Goal: Transaction & Acquisition: Purchase product/service

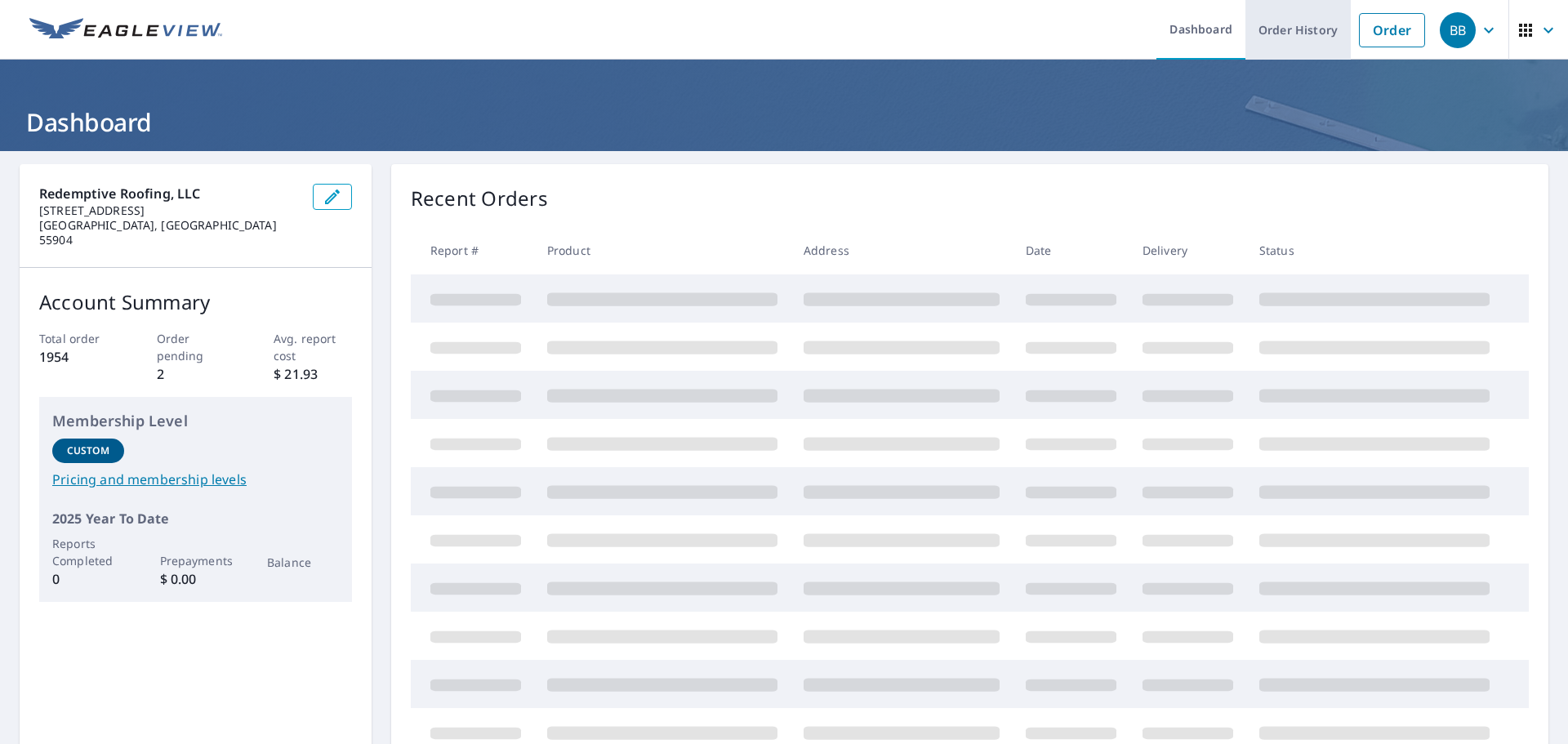
click at [1278, 29] on link "Order History" at bounding box center [1298, 30] width 106 height 60
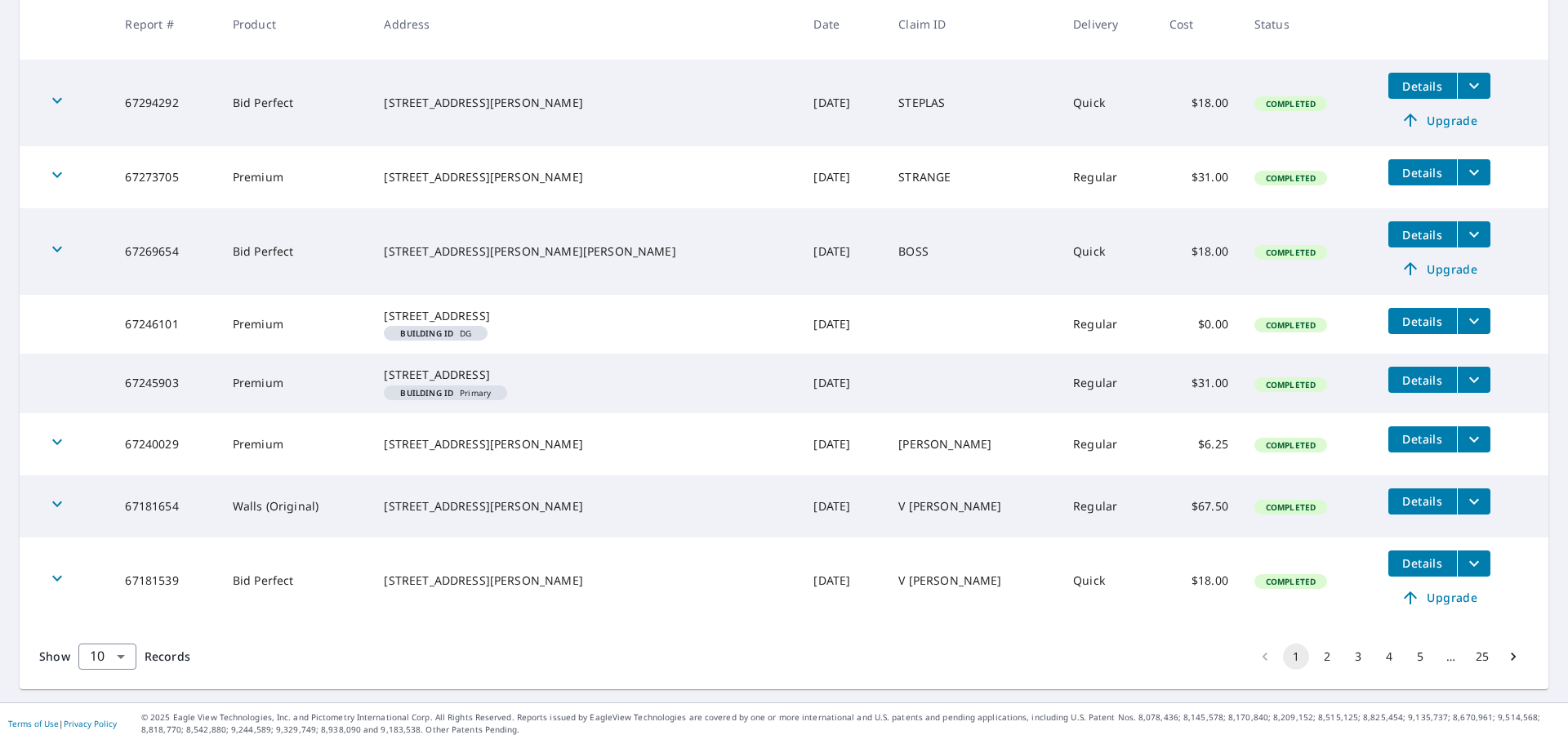
scroll to position [484, 0]
click at [1317, 657] on button "2" at bounding box center [1326, 657] width 26 height 26
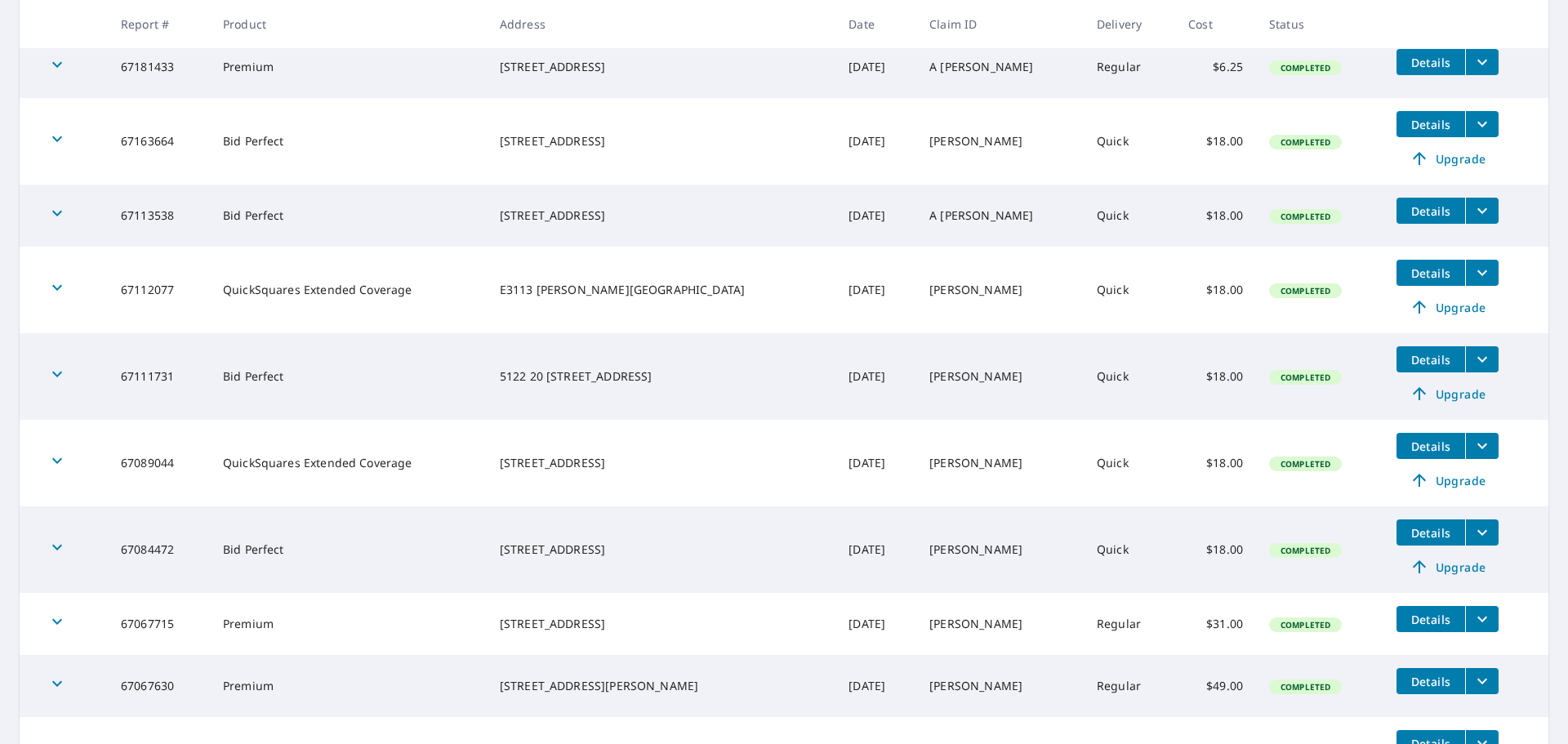
scroll to position [327, 0]
click at [1427, 308] on span "Upgrade" at bounding box center [1448, 307] width 83 height 19
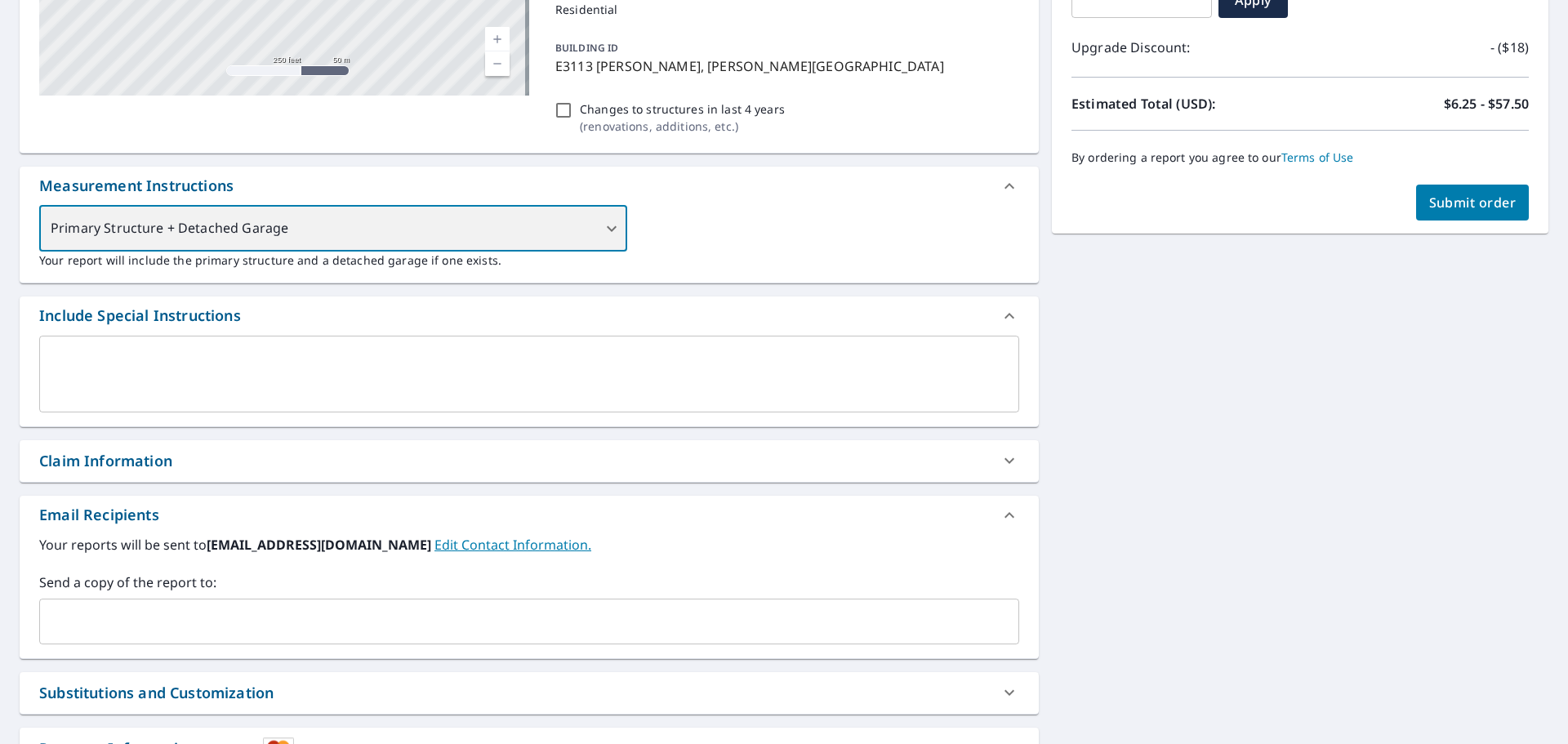
click at [605, 225] on div "Primary Structure + Detached Garage" at bounding box center [333, 229] width 588 height 46
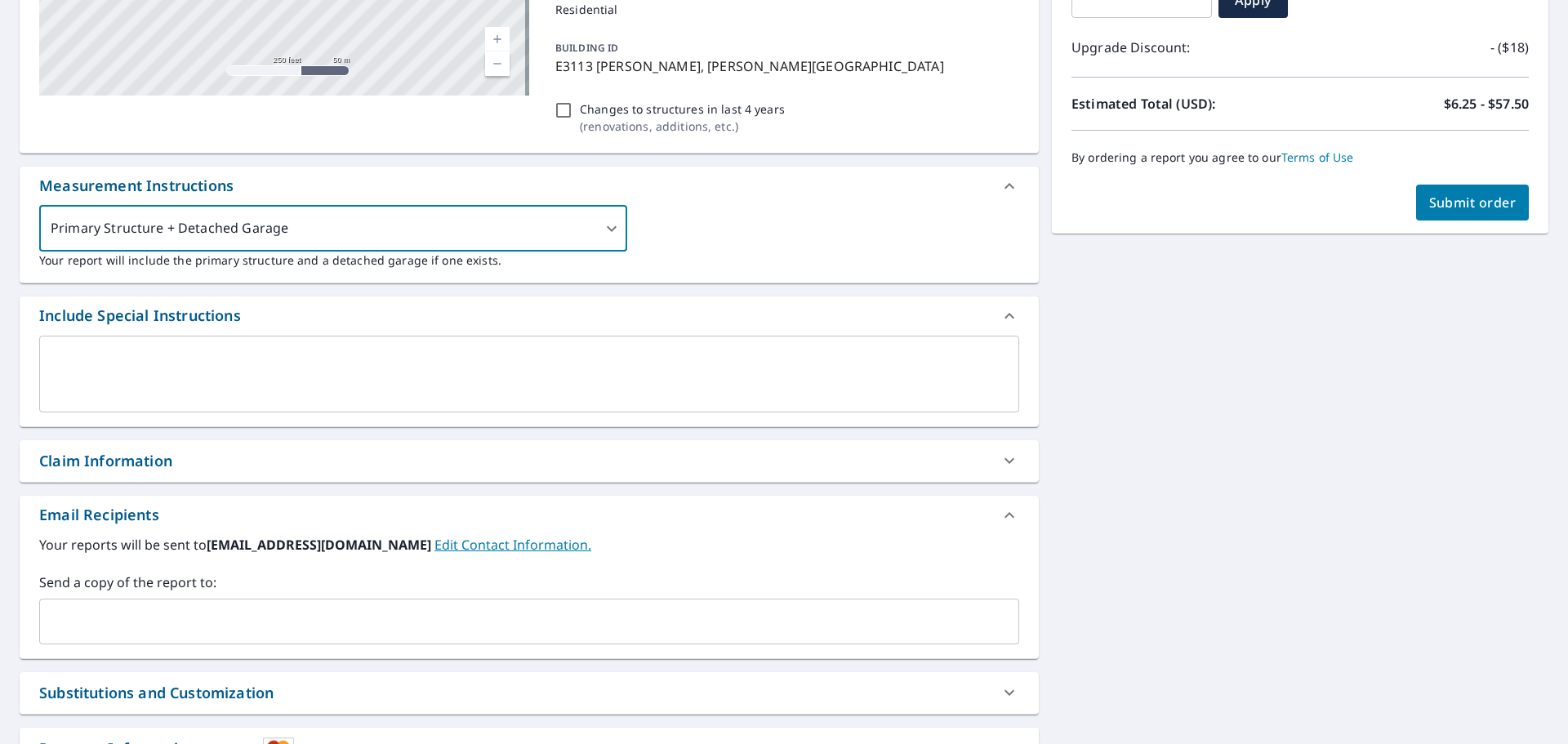
click at [64, 349] on div "x ​" at bounding box center [529, 374] width 980 height 77
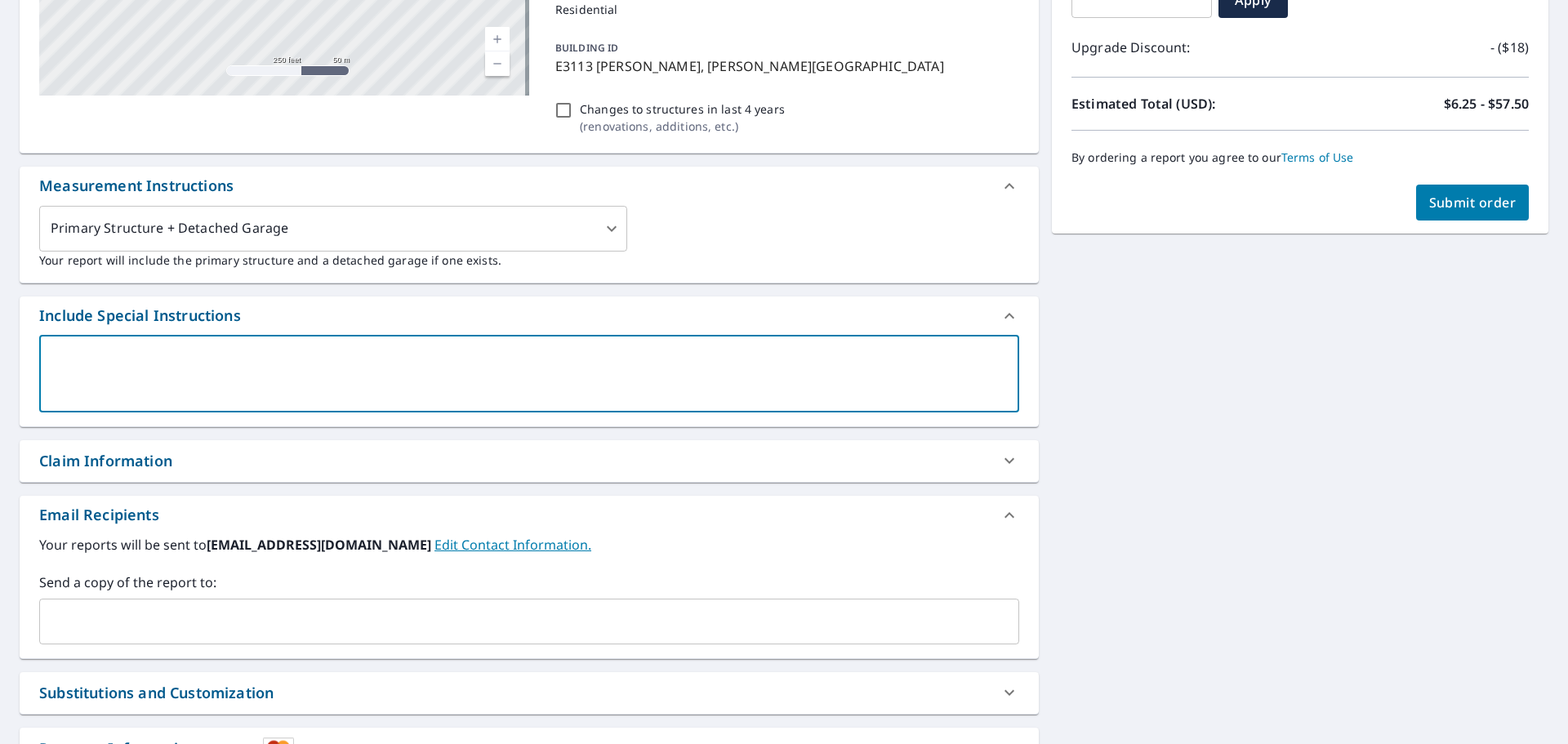
type textarea "P"
type textarea "x"
type textarea "PR"
type textarea "x"
type textarea "PRI"
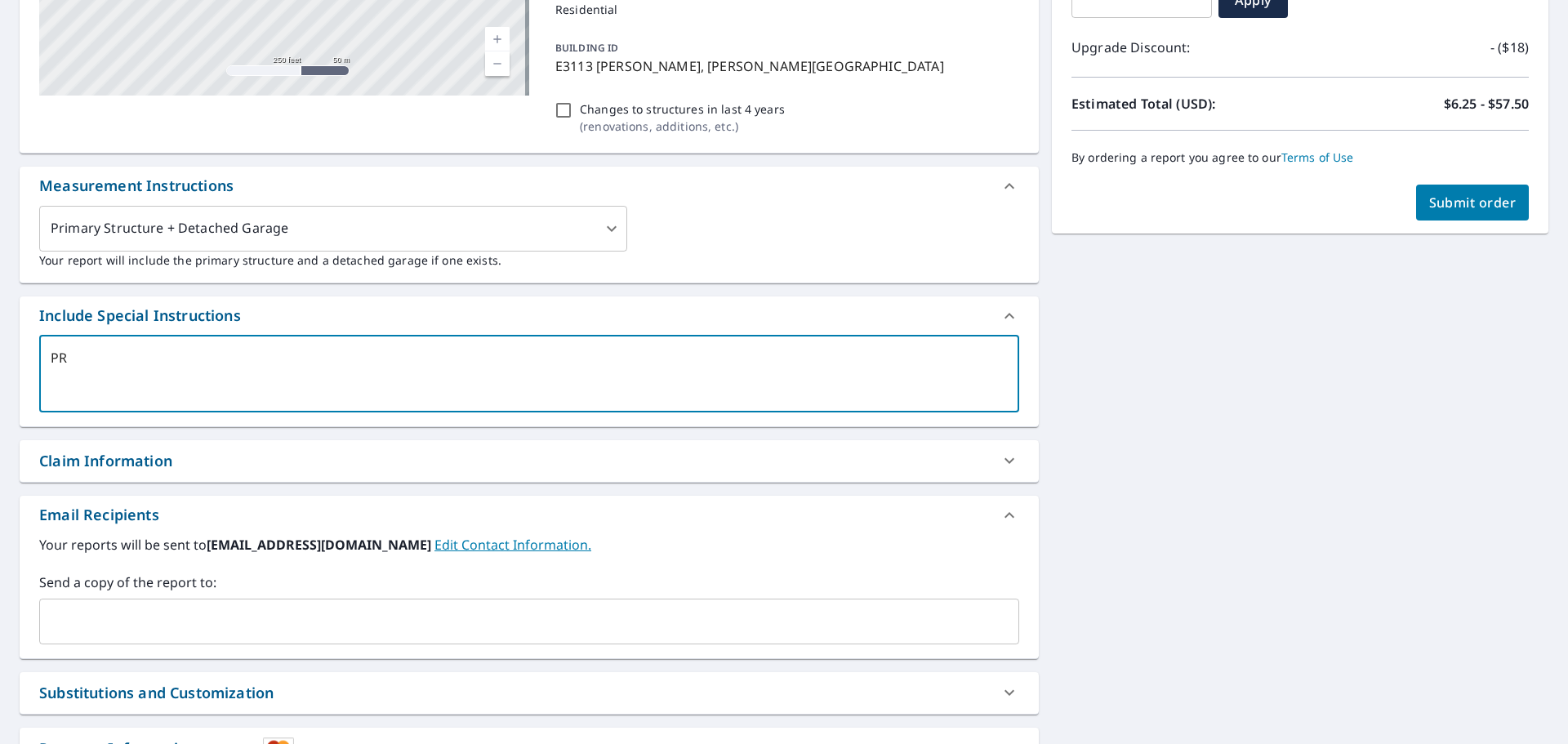
type textarea "x"
type textarea "PRIM"
type textarea "x"
type textarea "PRIMA"
type textarea "x"
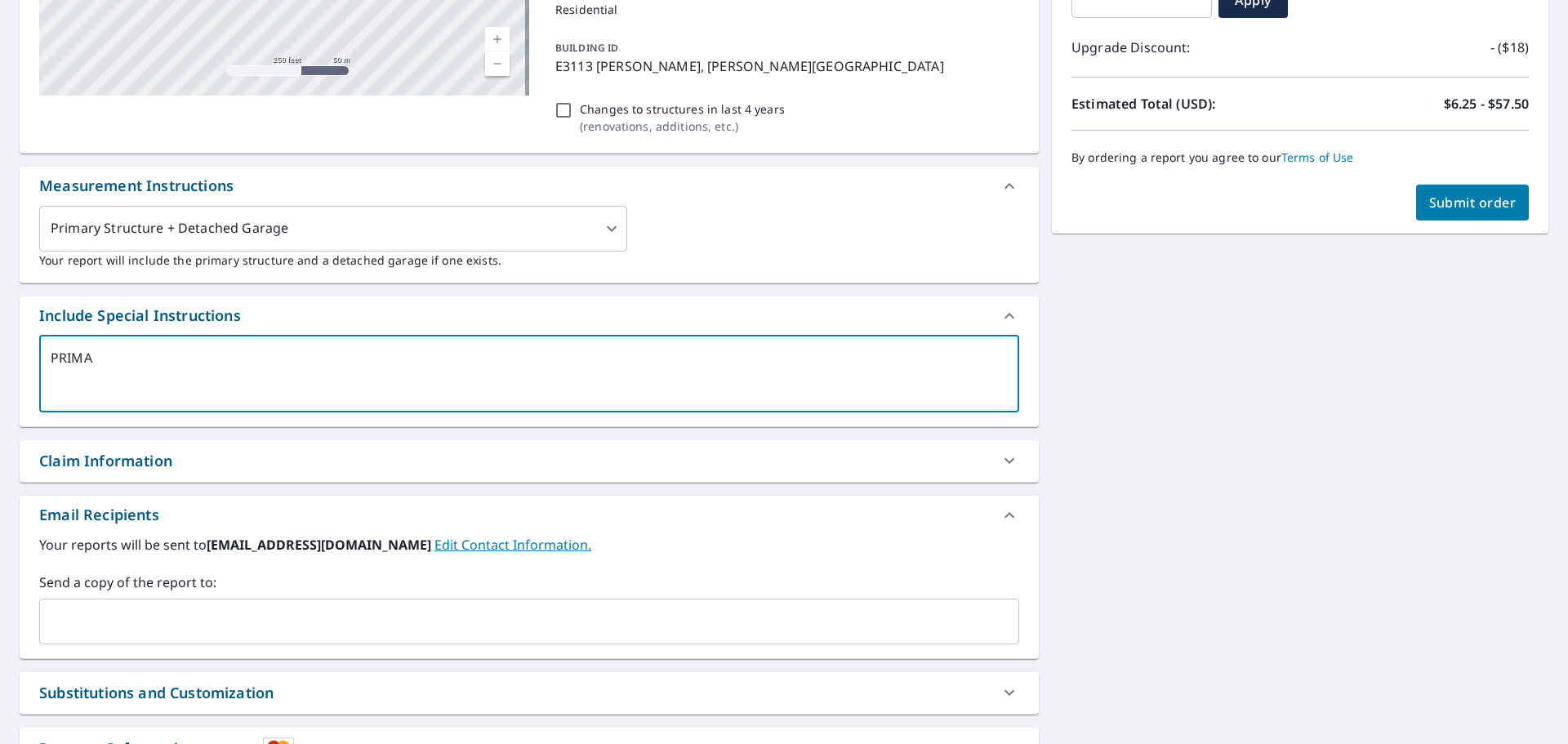
type textarea "PRIMAR"
type textarea "x"
type textarea "PRIMARY"
type textarea "x"
type textarea "PRIMARY"
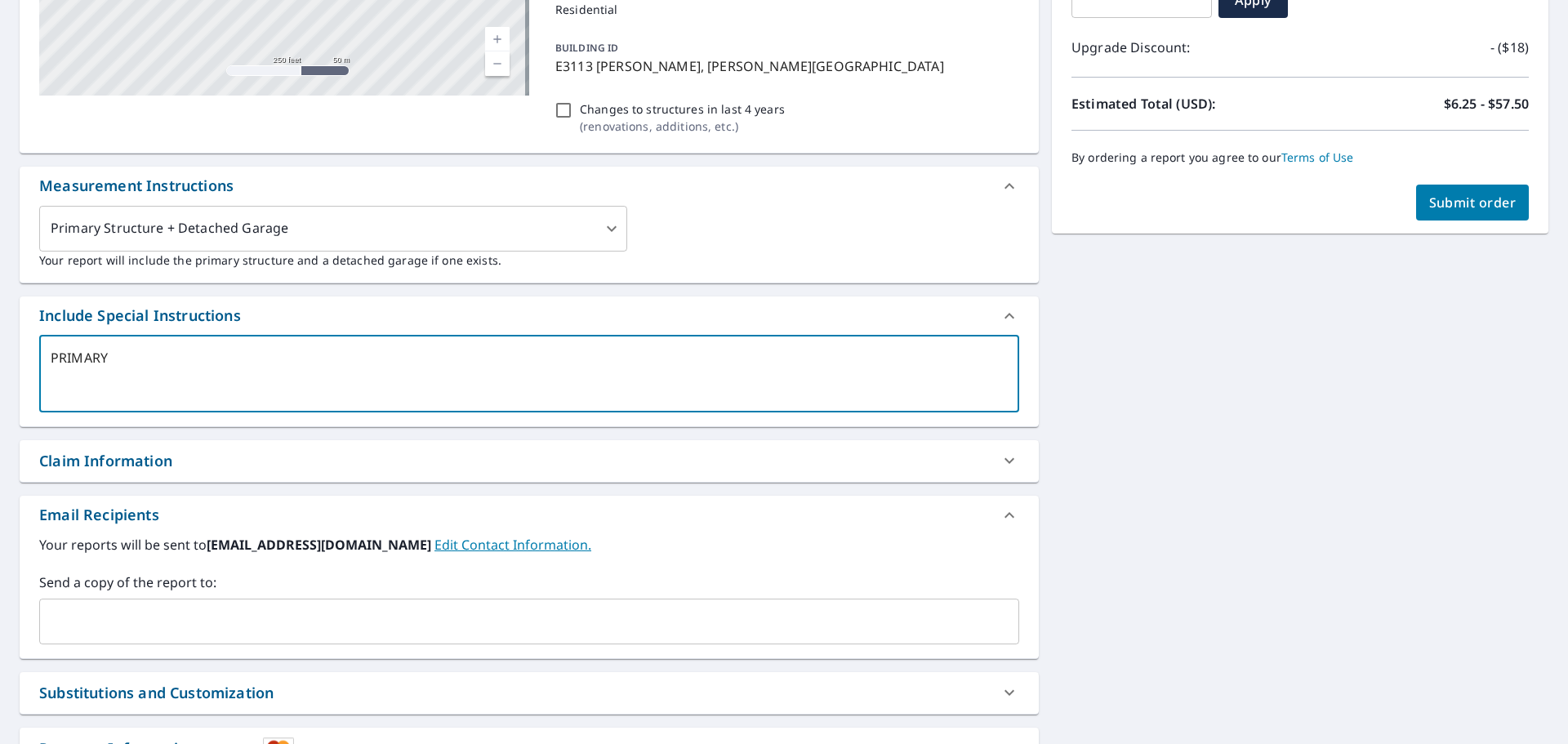
type textarea "x"
type textarea "PRIMARY S"
type textarea "x"
type textarea "PRIMARY ST"
type textarea "x"
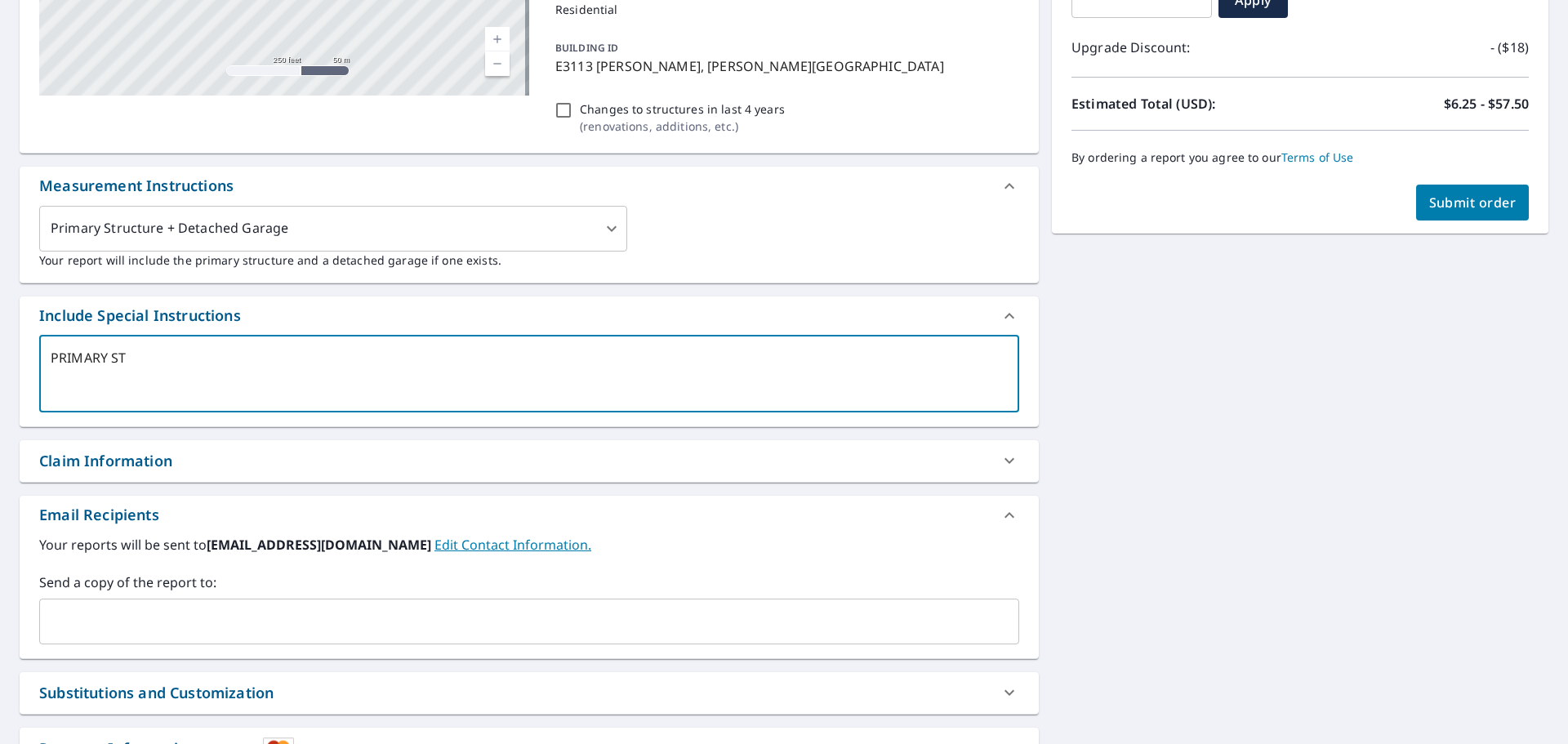
type textarea "PRIMARY STR"
type textarea "x"
type textarea "PRIMARY STRU"
type textarea "x"
type textarea "PRIMARY STRUC"
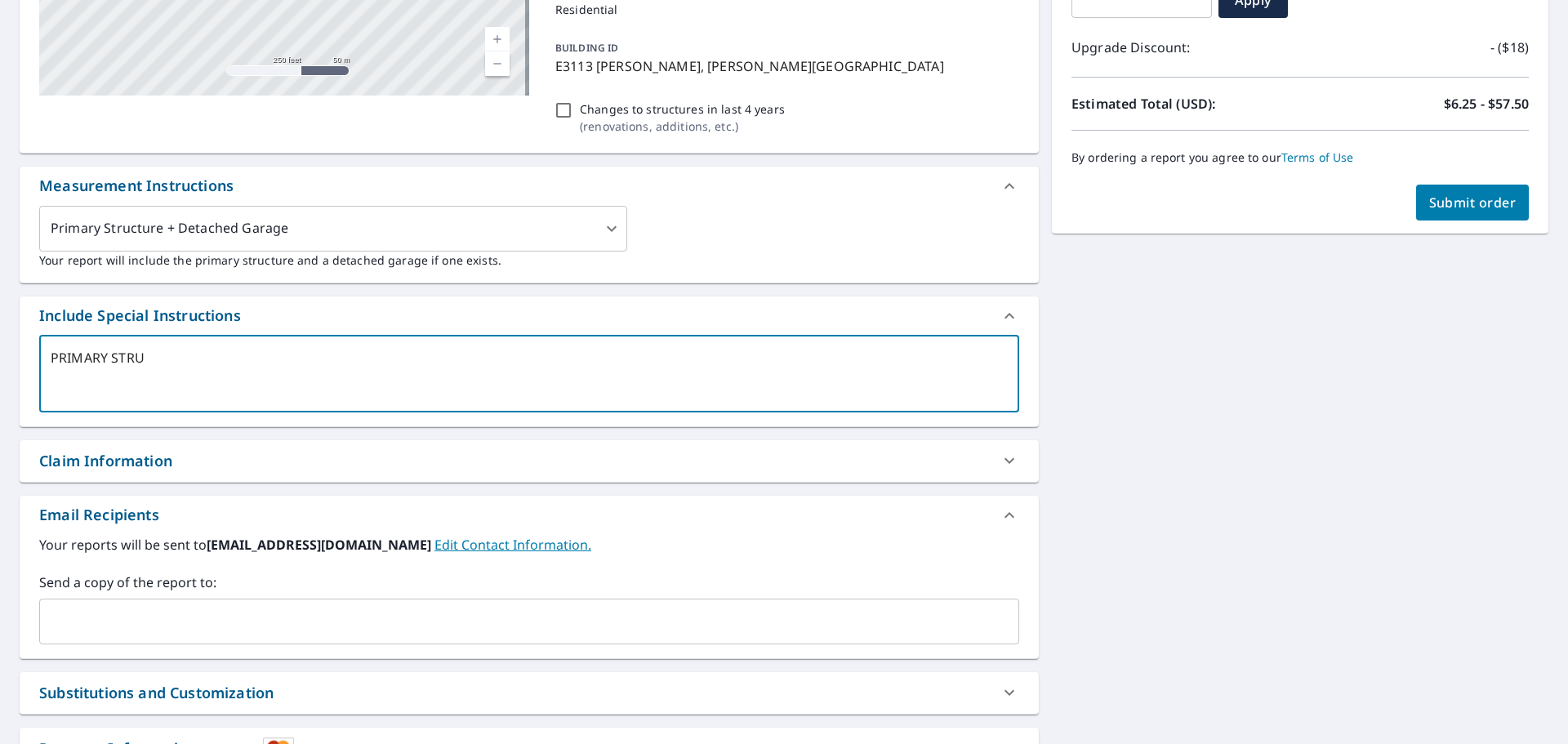
type textarea "x"
type textarea "PRIMARY STRUCT"
type textarea "x"
type textarea "PRIMARY STRUCTU"
type textarea "x"
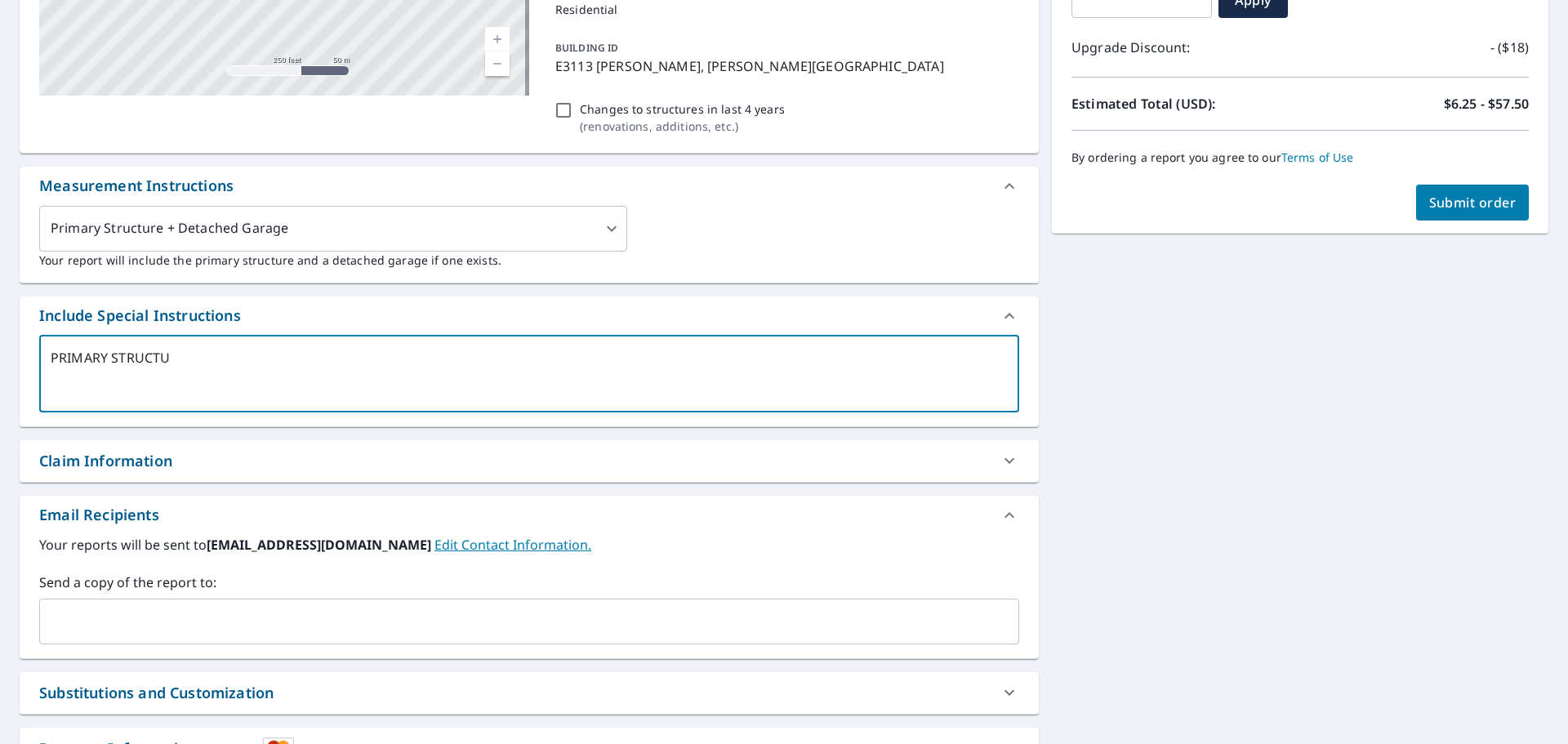
type textarea "PRIMARY STRUCTUR"
type textarea "x"
type textarea "PRIMARY STRUCTURE"
type textarea "x"
type textarea "PRIMARY STRUCTURE"
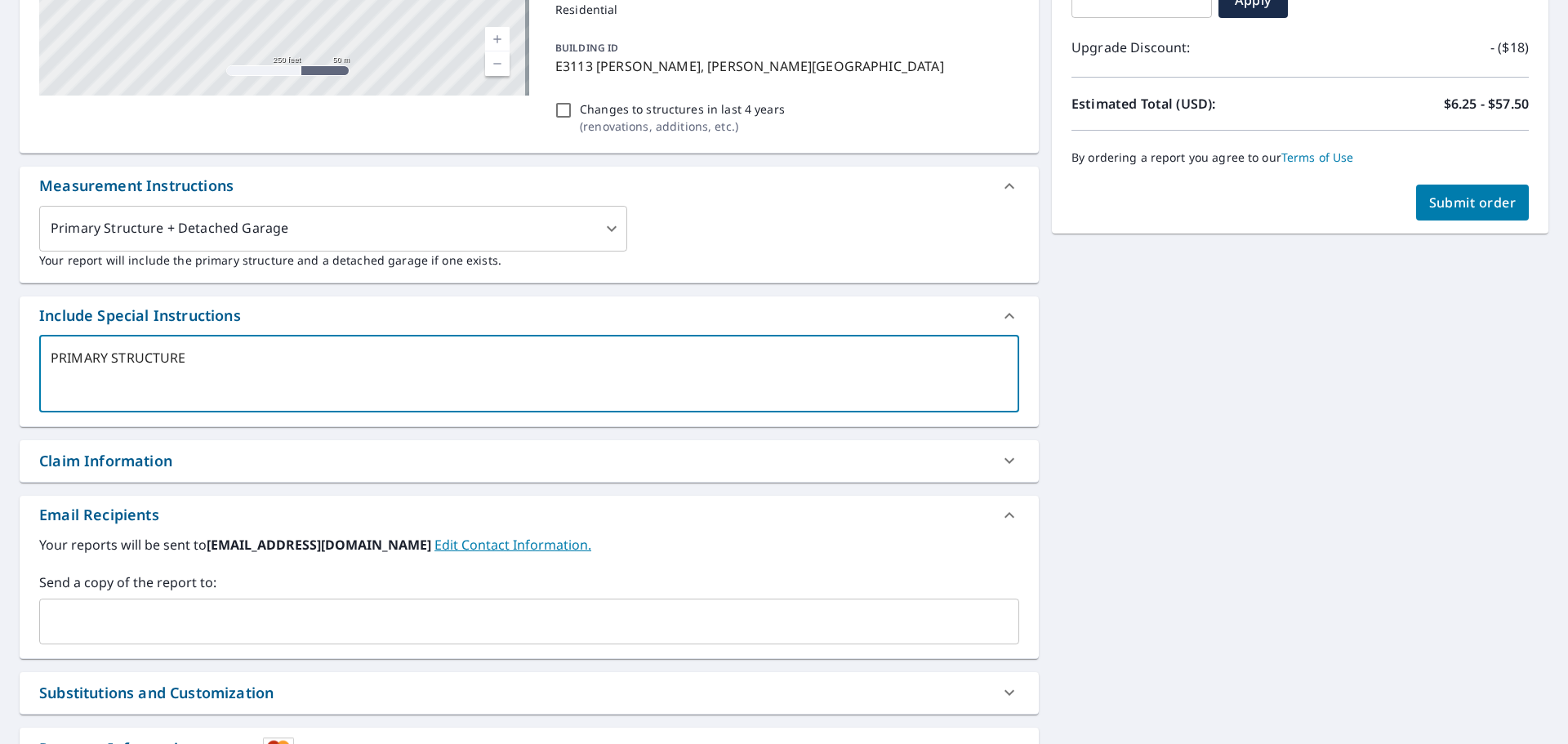
type textarea "x"
type textarea "PRIMARY STRUCTURE O"
type textarea "x"
type textarea "PRIMARY STRUCTURE ON"
type textarea "x"
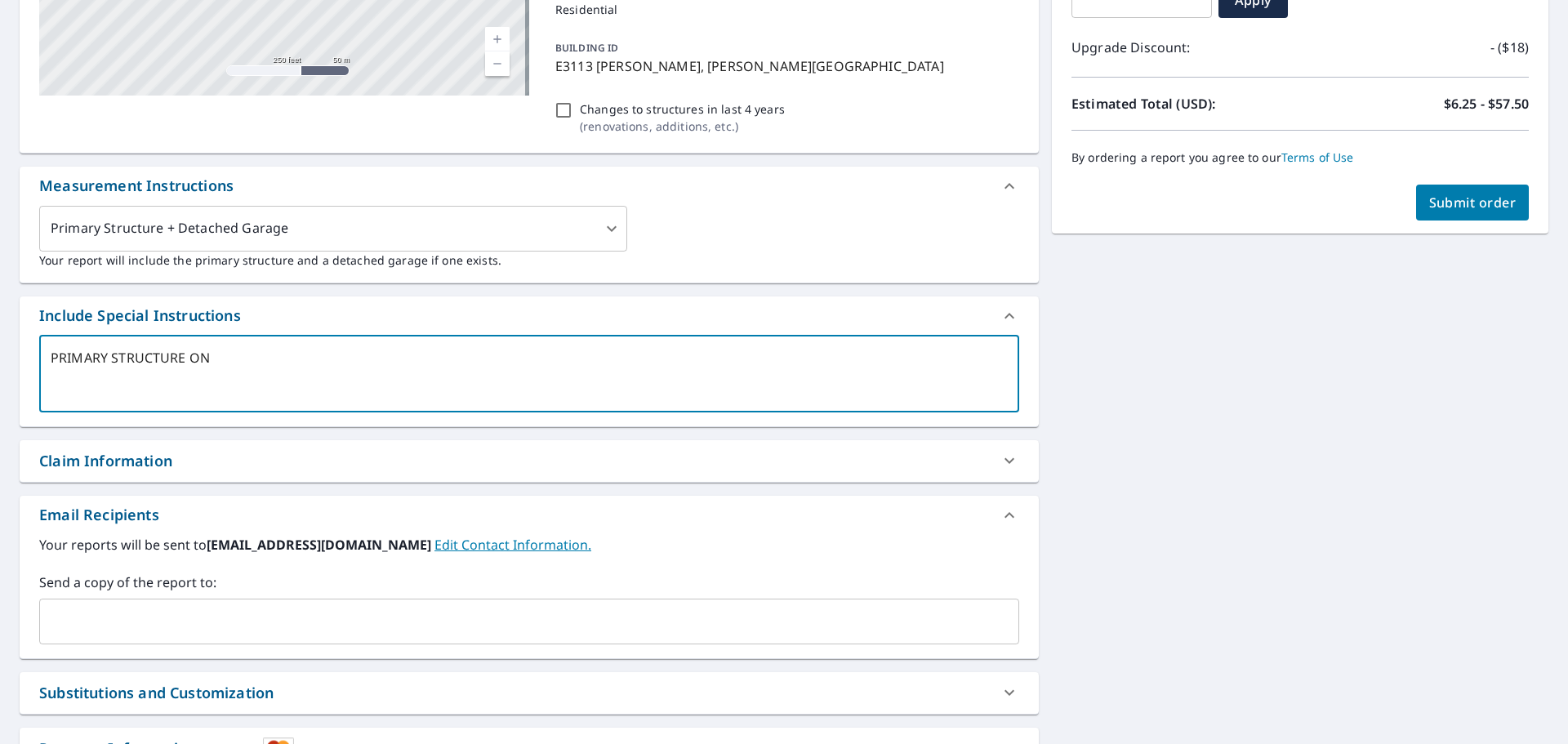
type textarea "PRIMARY STRUCTURE ONL"
type textarea "x"
type textarea "PRIMARY STRUCTURE ONLY"
type textarea "x"
type textarea "PRIMARY STRUCTURE ONLY!"
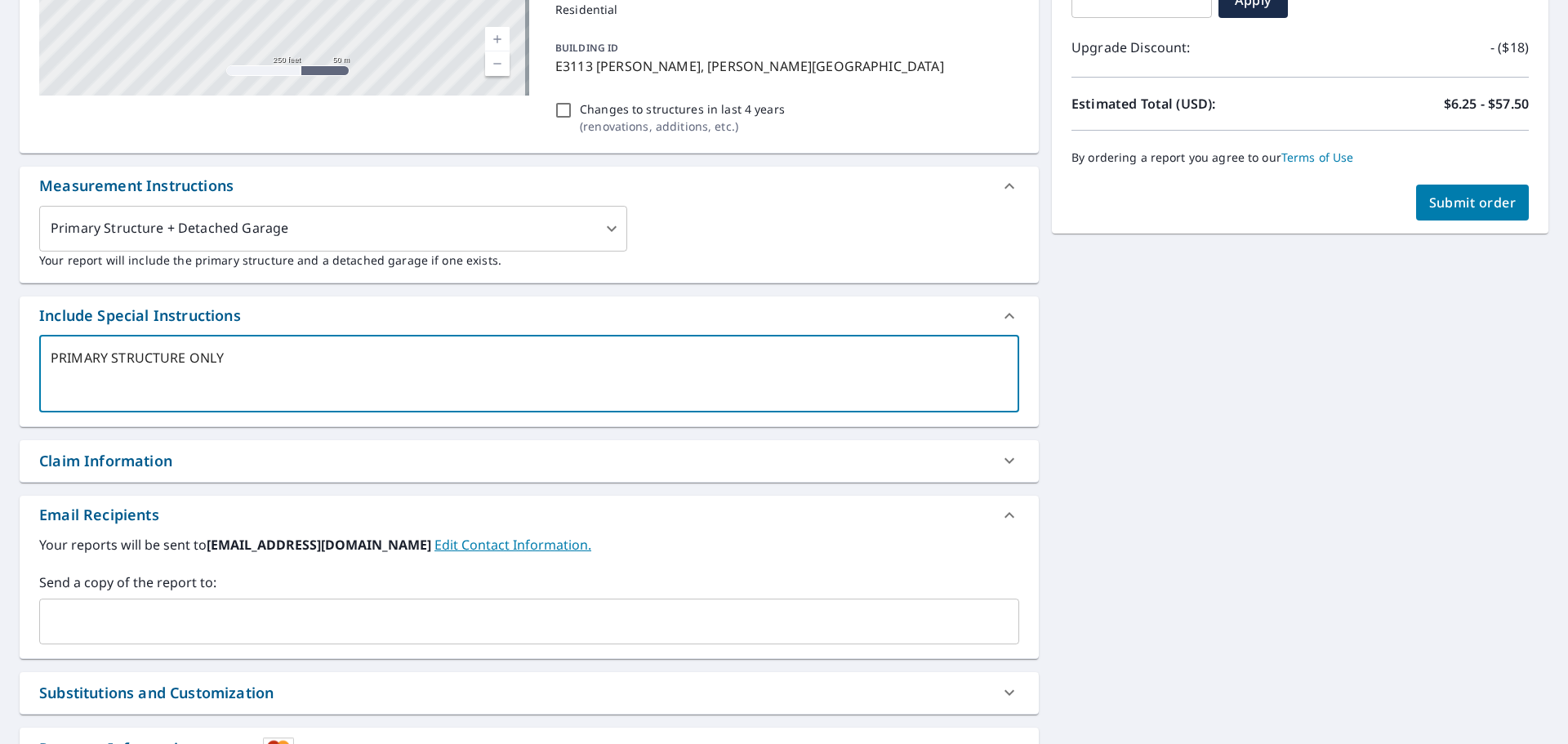
type textarea "x"
drag, startPoint x: 247, startPoint y: 357, endPoint x: 0, endPoint y: 359, distance: 247.0
click at [0, 359] on div "E3113 [PERSON_NAME][GEOGRAPHIC_DATA] Aerial Road A standard road map Aerial A d…" at bounding box center [784, 329] width 1568 height 1009
type textarea "H"
type textarea "x"
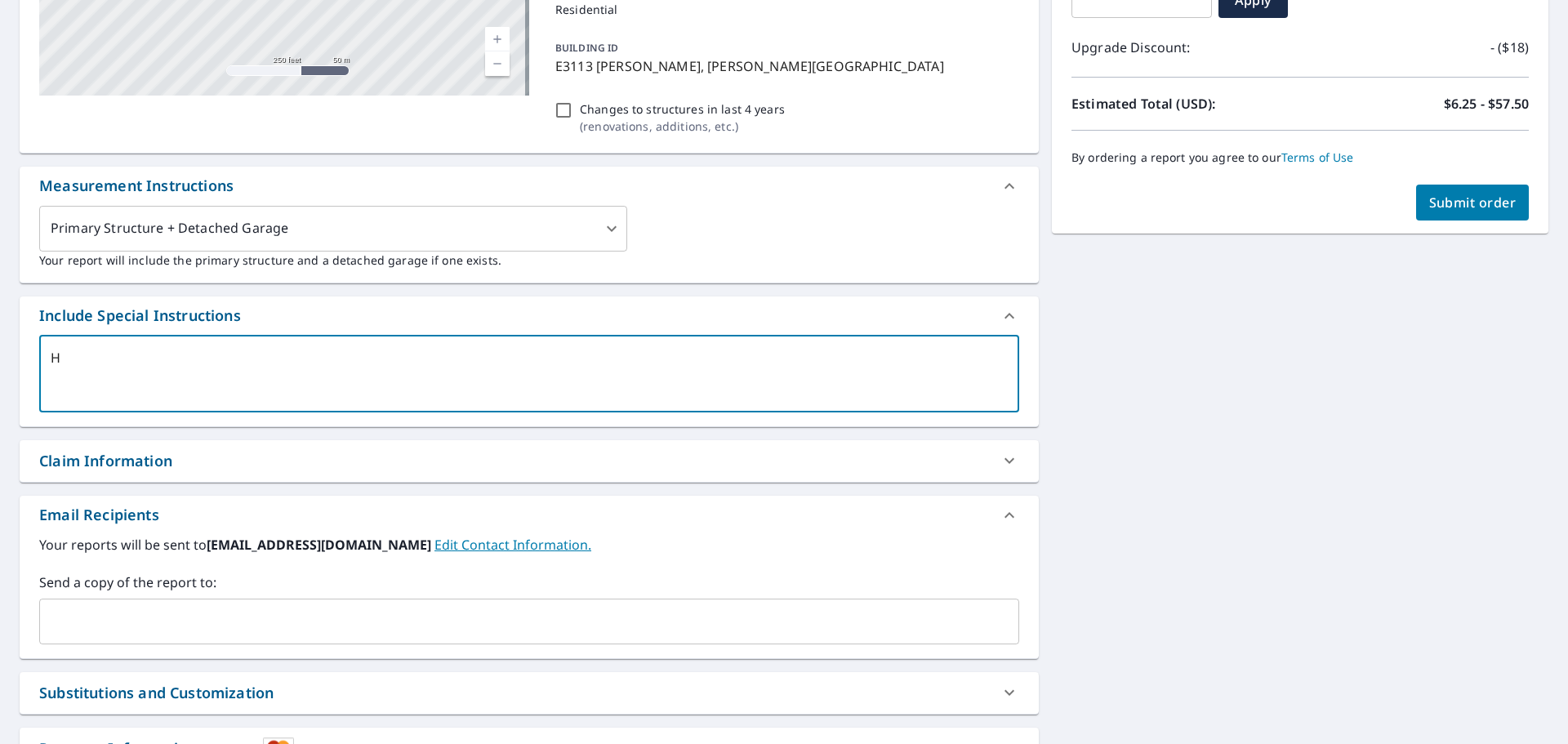
type textarea "HO"
type textarea "x"
type textarea "HOU"
type textarea "x"
type textarea "HOUS"
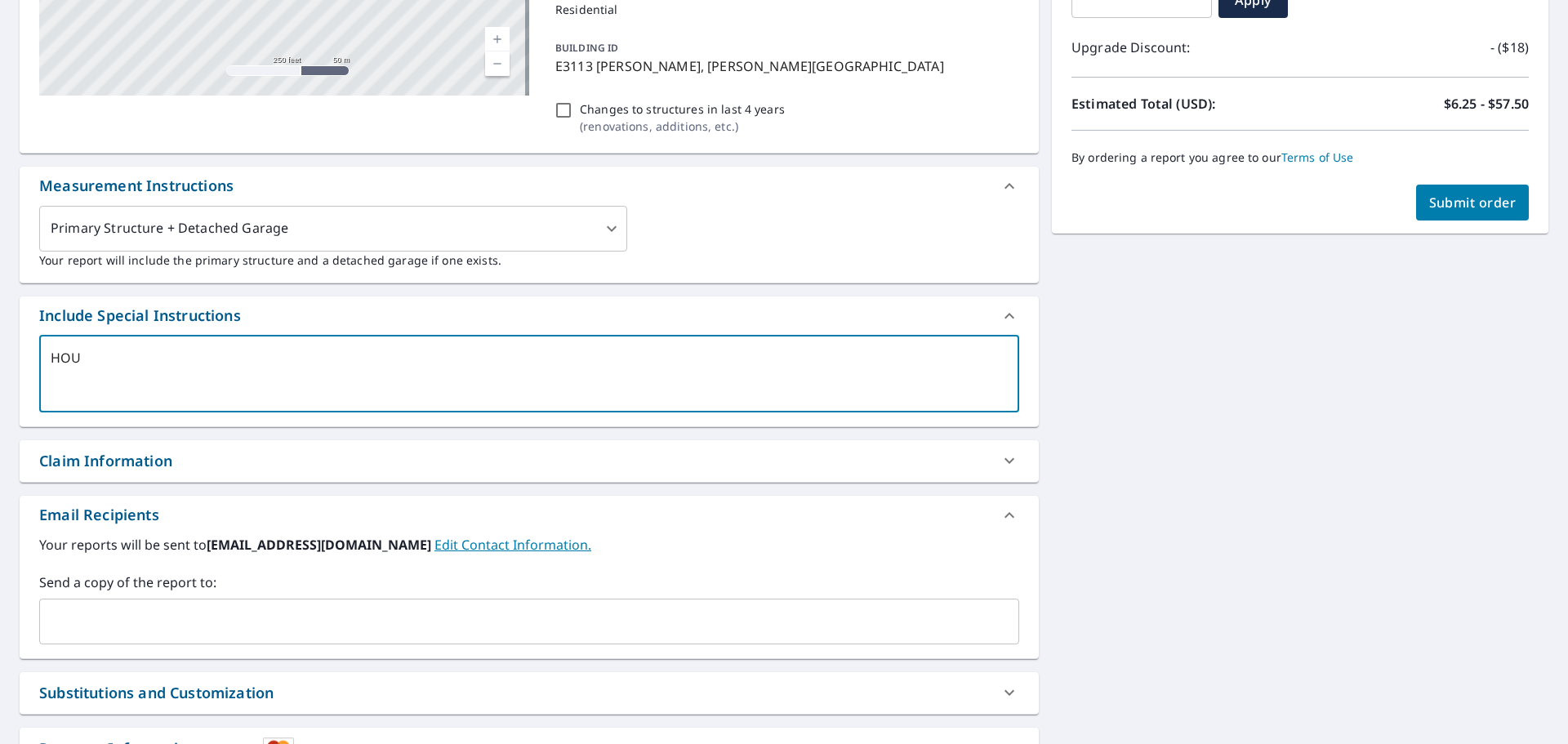
type textarea "x"
type textarea "HOUSE"
type textarea "x"
type textarea "HOUSE"
type textarea "x"
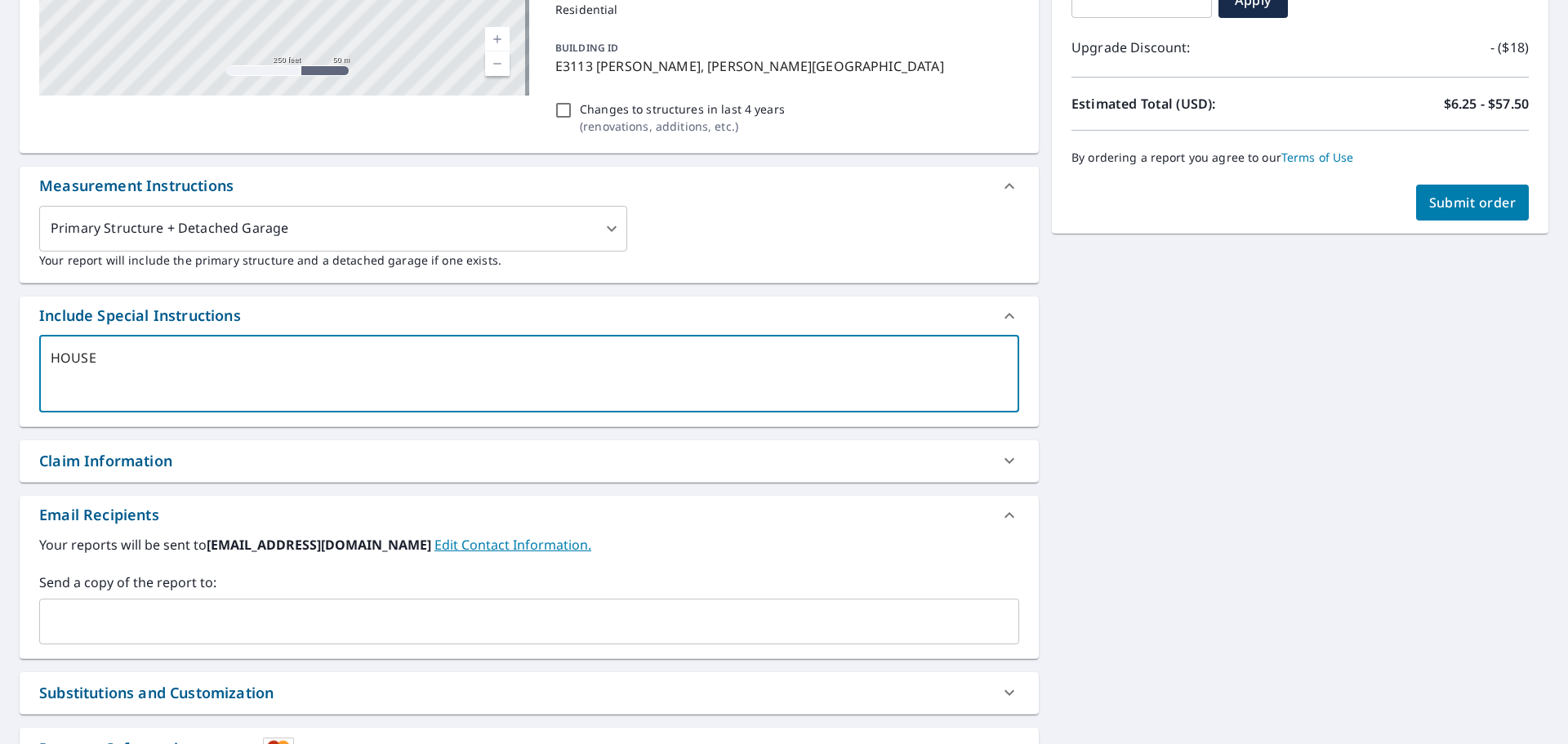
type textarea "HOUSE A"
type textarea "x"
type textarea "HOUSE AN"
type textarea "x"
type textarea "HOUSE AND"
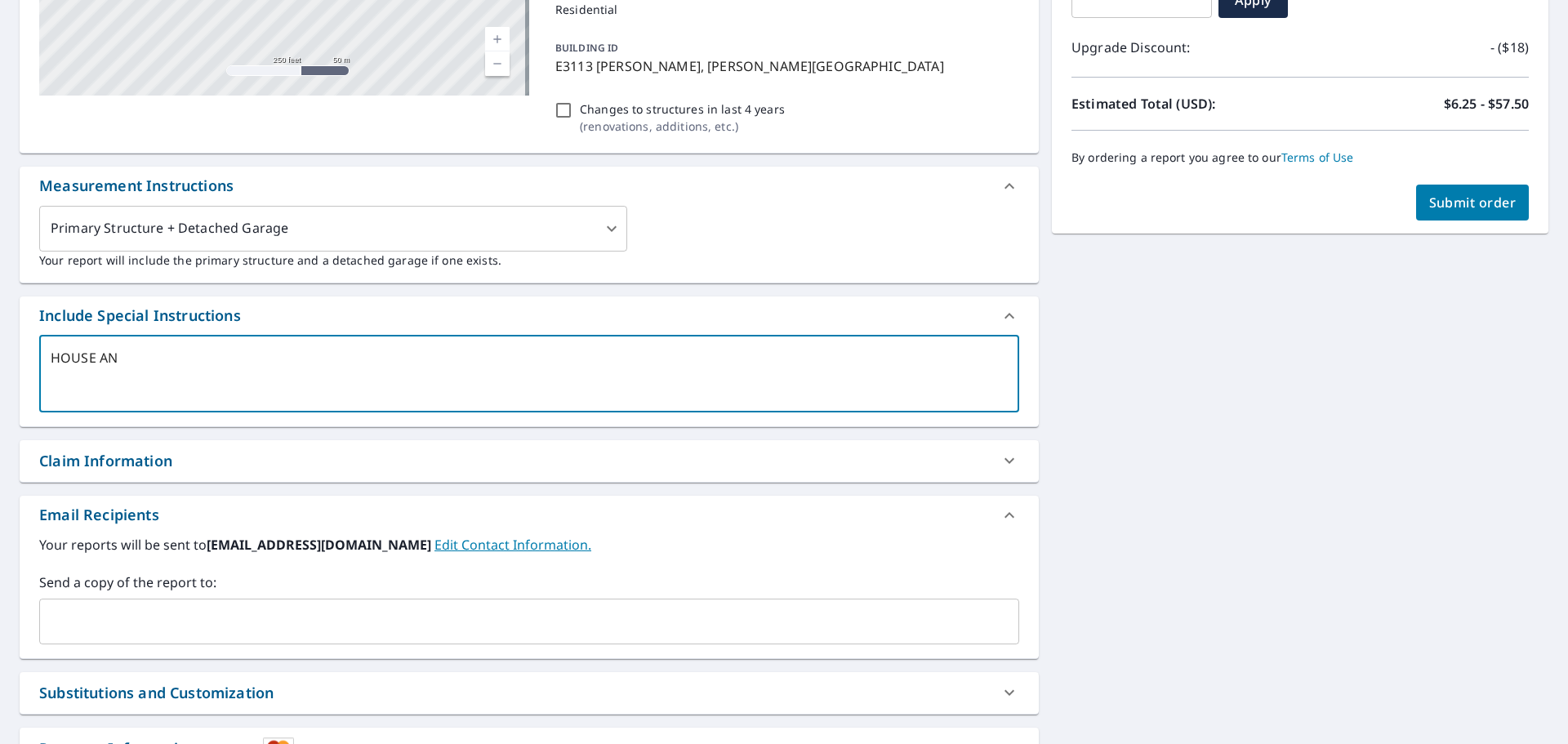
type textarea "x"
type textarea "HOUSE AND"
type textarea "x"
type textarea "HOUSE AND S"
type textarea "x"
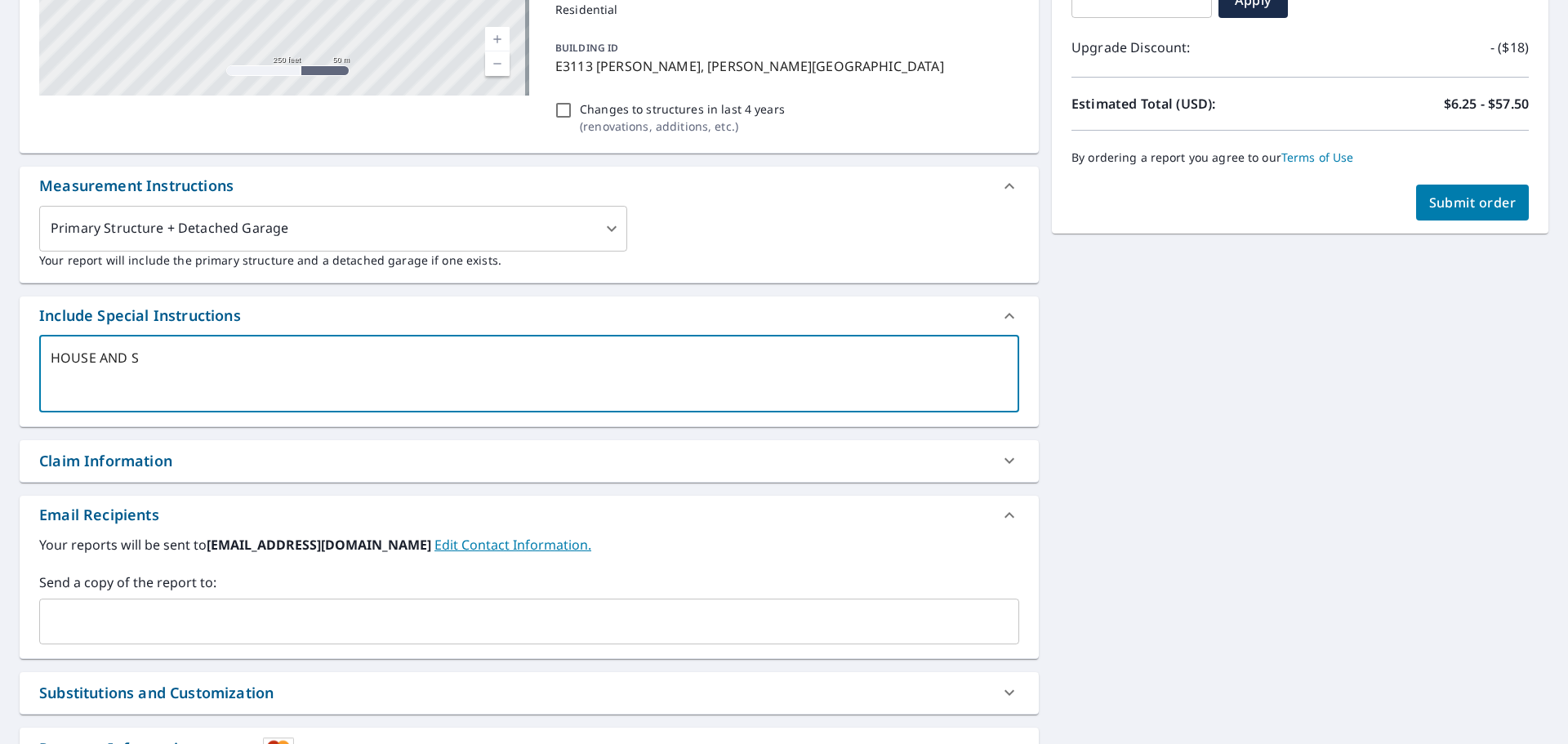
type textarea "HOUSE AND SH"
type textarea "x"
type textarea "HOUSE AND SHE"
type textarea "x"
type textarea "HOUSE AND SHEN"
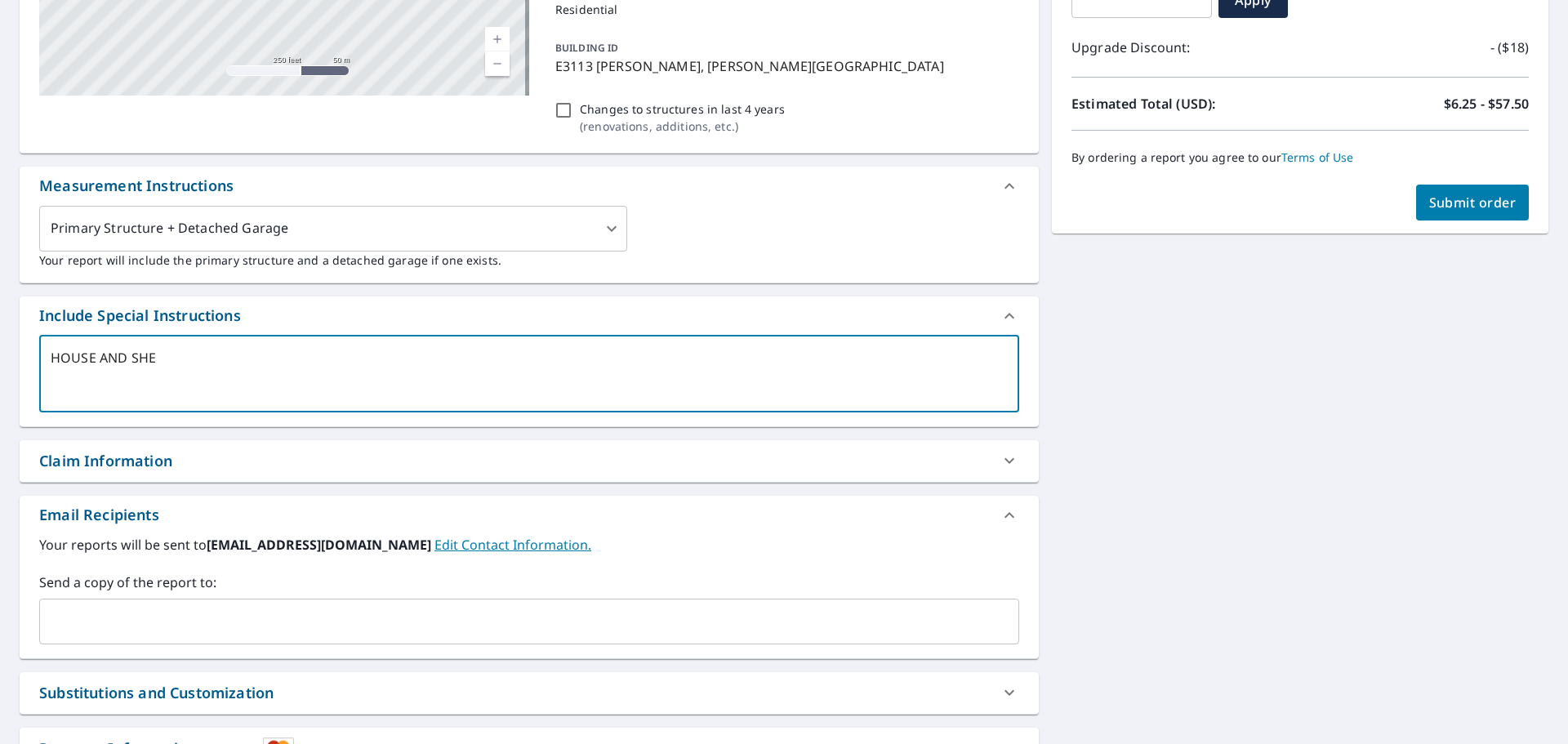
type textarea "x"
type textarea "HOUSE AND SHE"
type textarea "x"
type textarea "HOUSE AND SHED"
type textarea "x"
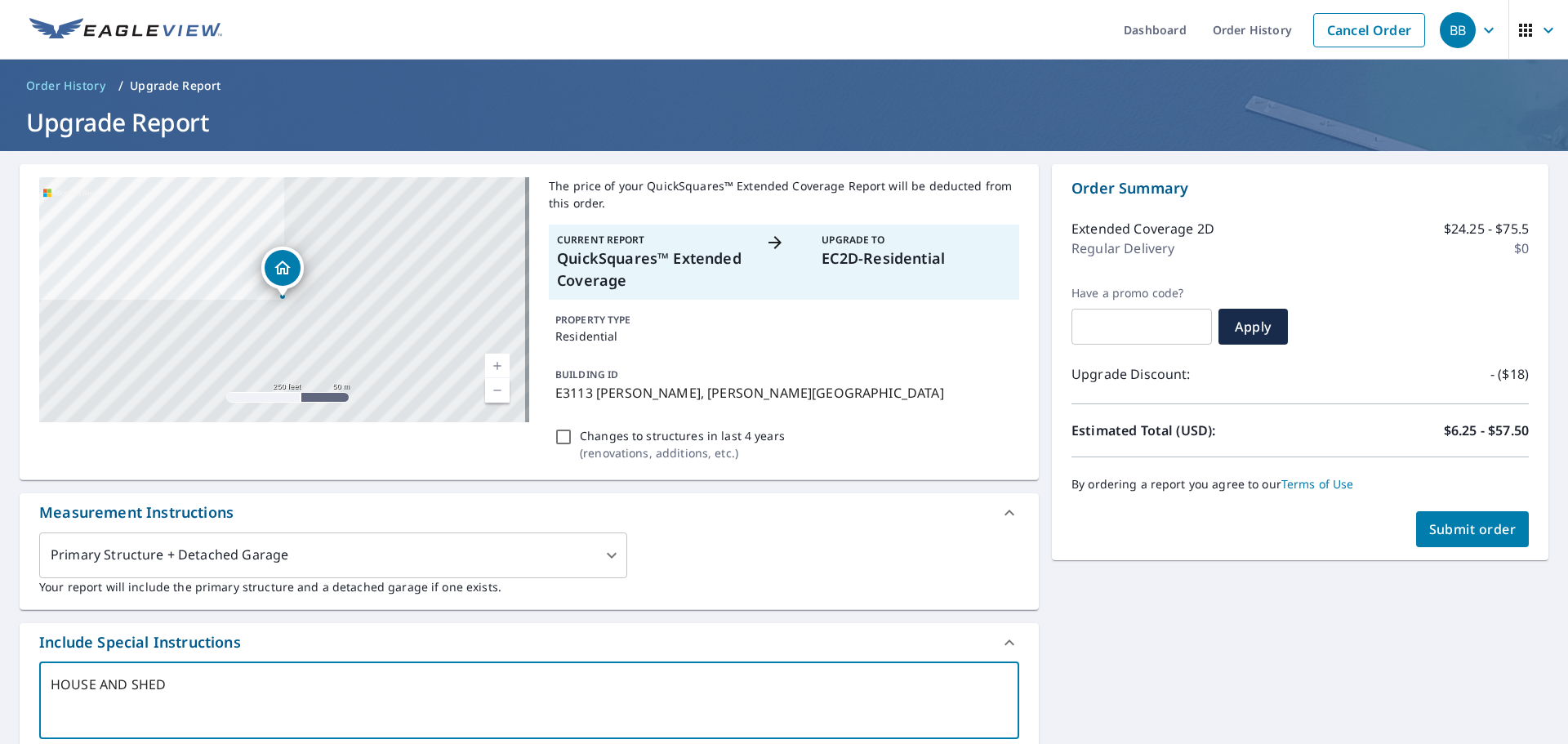
type textarea "HOUSE AND SHED"
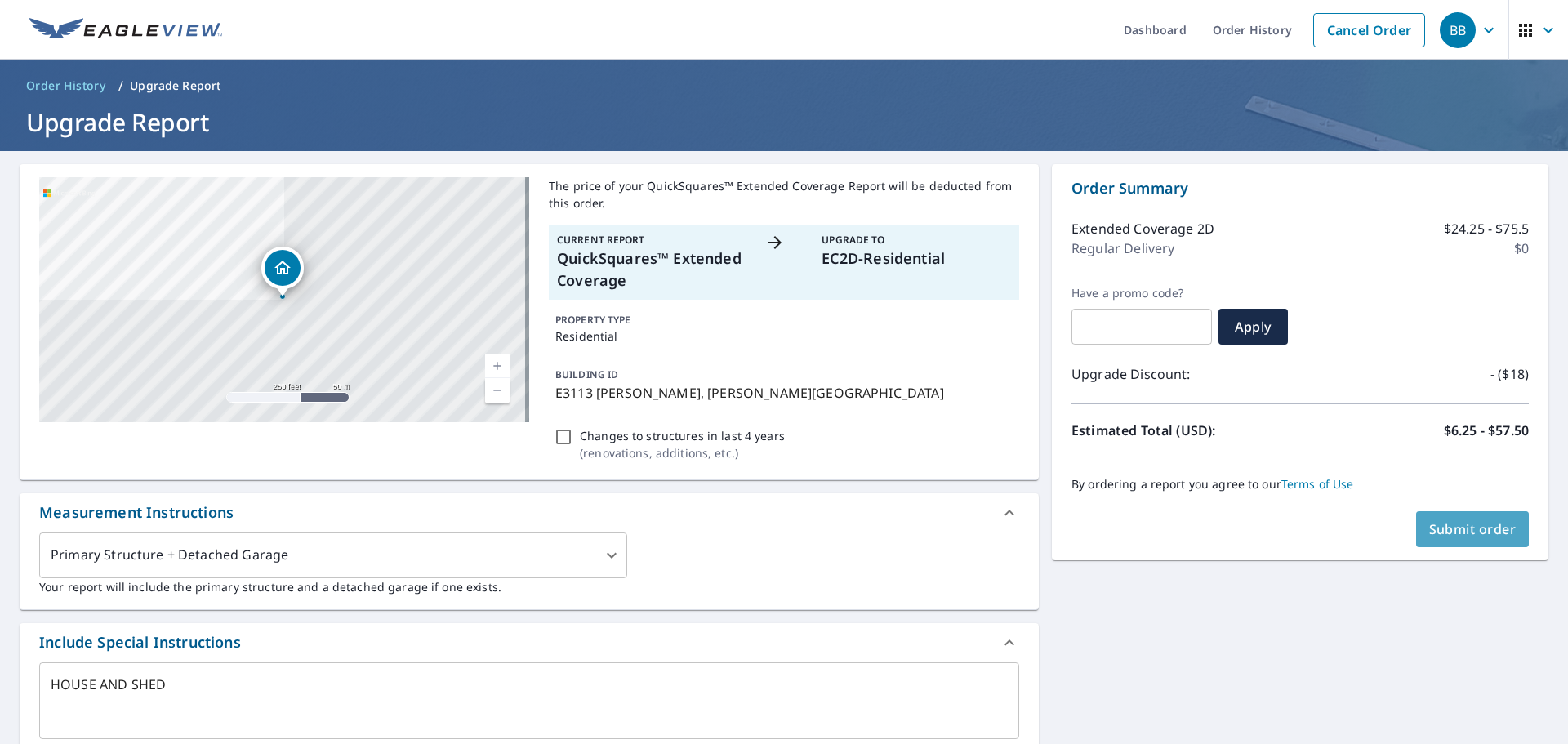
click at [1430, 529] on span "Submit order" at bounding box center [1472, 529] width 87 height 18
type textarea "x"
